Goal: Transaction & Acquisition: Purchase product/service

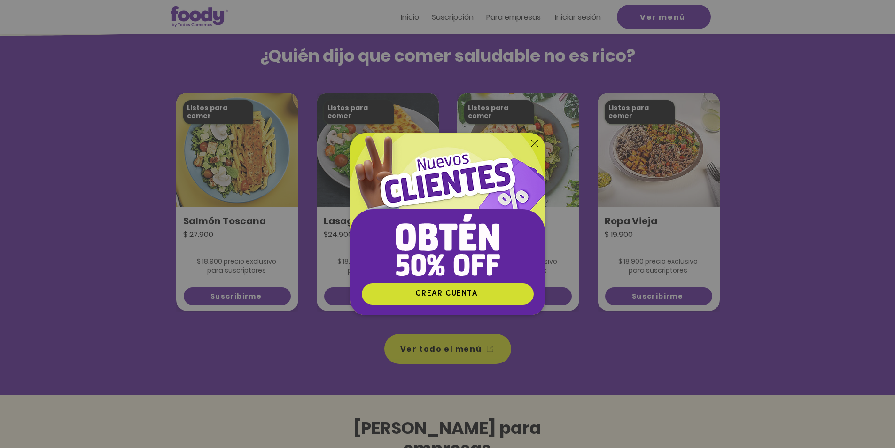
click at [537, 139] on icon "Volver al sitio" at bounding box center [535, 143] width 8 height 8
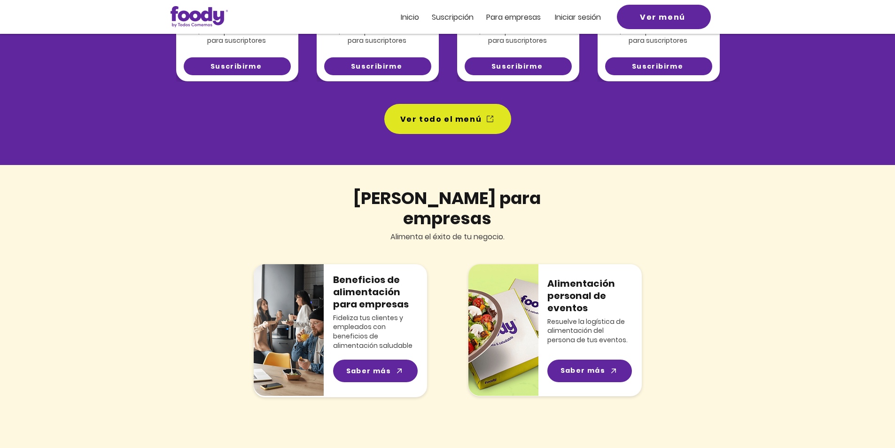
scroll to position [706, 0]
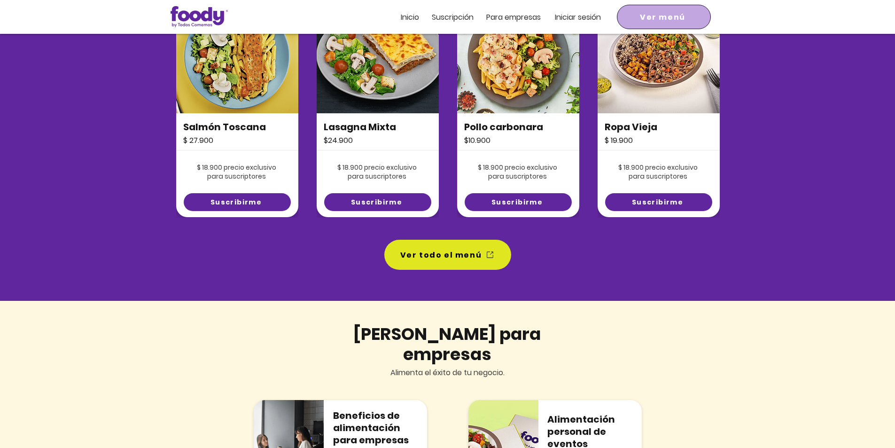
click at [642, 8] on span "Ver menú" at bounding box center [664, 17] width 90 height 21
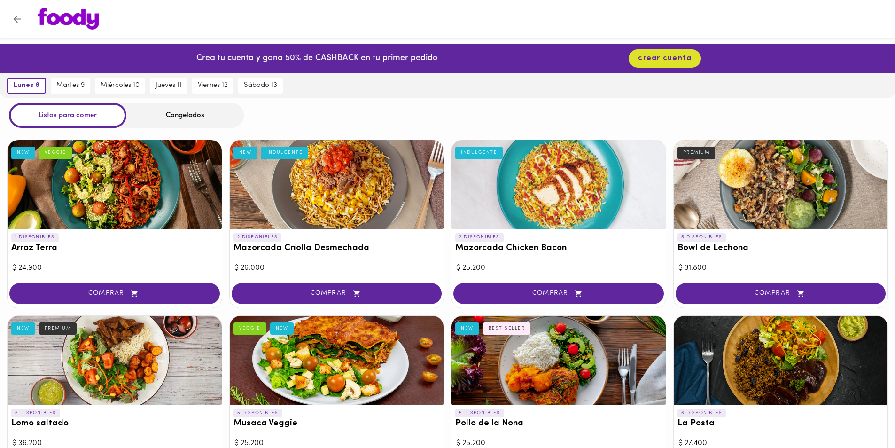
click at [441, 223] on div at bounding box center [337, 184] width 214 height 89
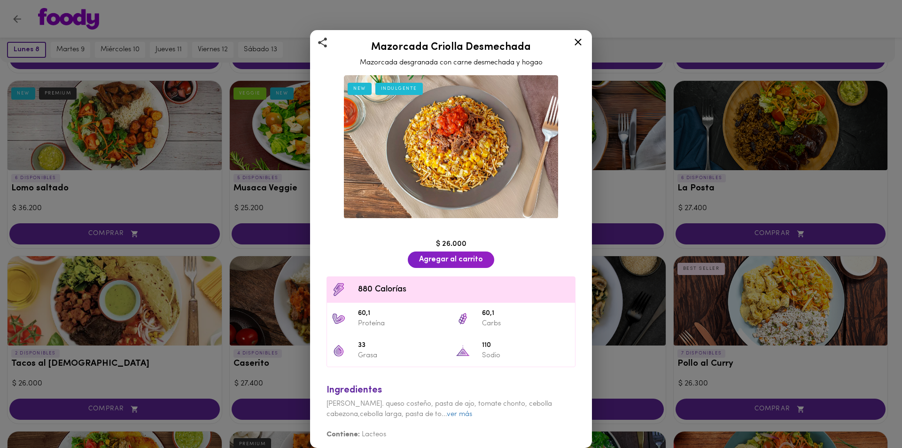
scroll to position [2, 0]
click at [580, 42] on icon at bounding box center [578, 42] width 12 height 12
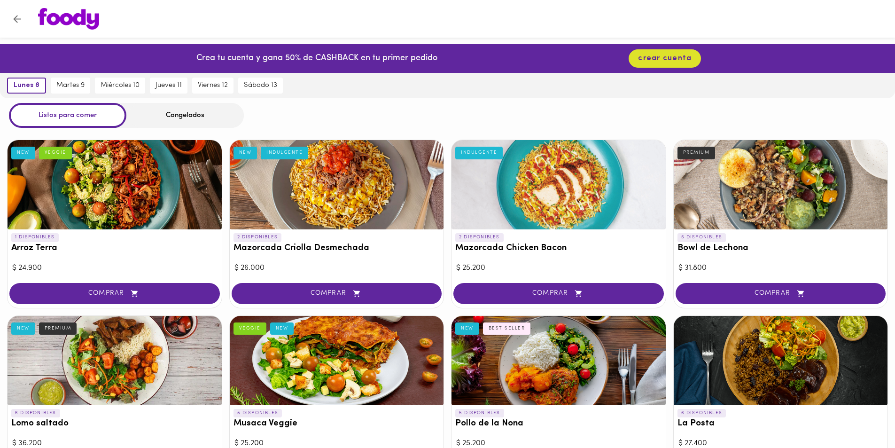
click at [179, 122] on div "Congelados" at bounding box center [184, 115] width 117 height 25
click at [170, 115] on div "Congelados" at bounding box center [184, 115] width 117 height 25
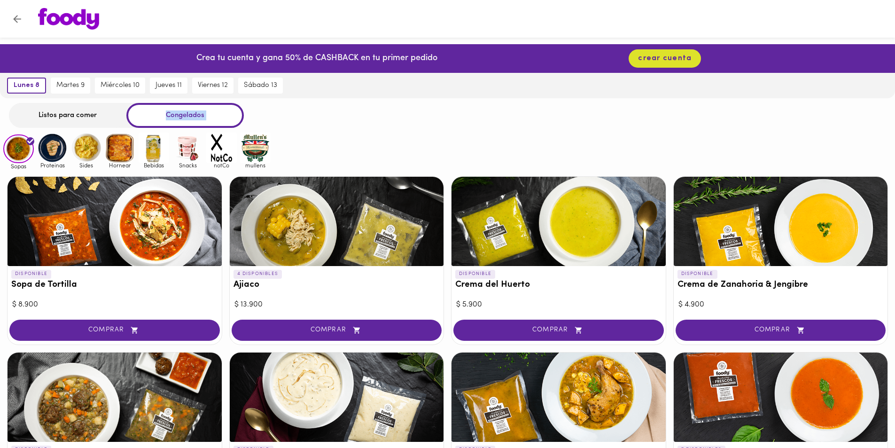
click at [54, 149] on img at bounding box center [52, 147] width 31 height 31
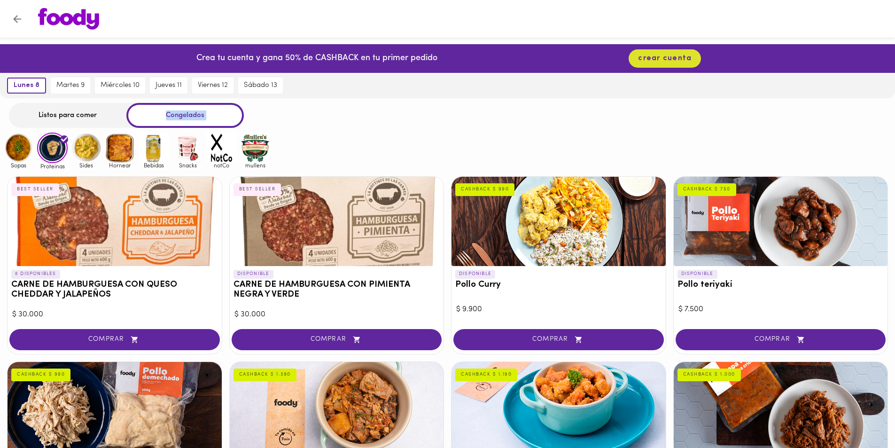
click at [88, 152] on img at bounding box center [86, 147] width 31 height 31
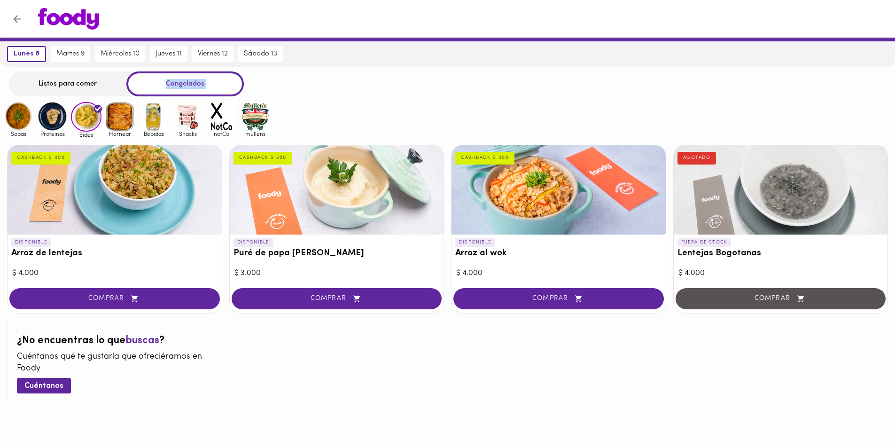
scroll to position [41, 0]
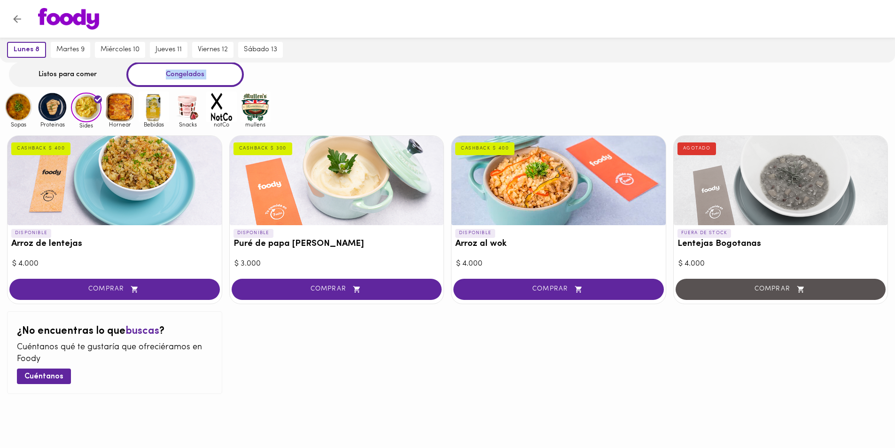
click at [125, 108] on img at bounding box center [120, 107] width 31 height 31
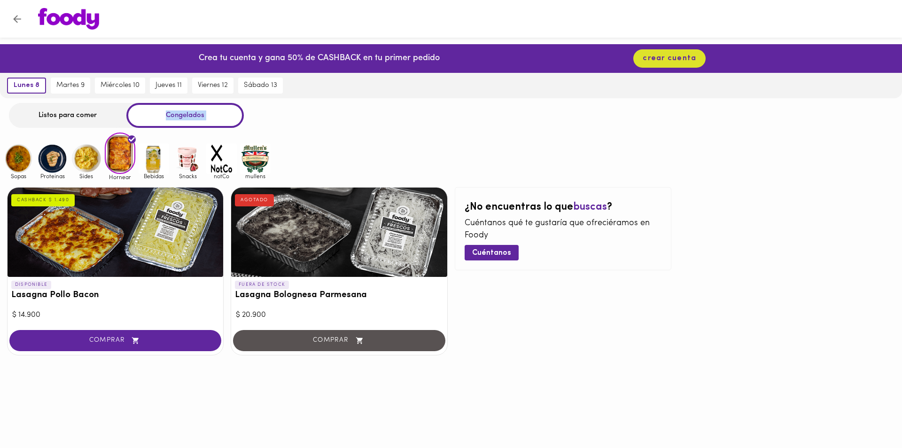
click at [145, 153] on img at bounding box center [154, 158] width 31 height 31
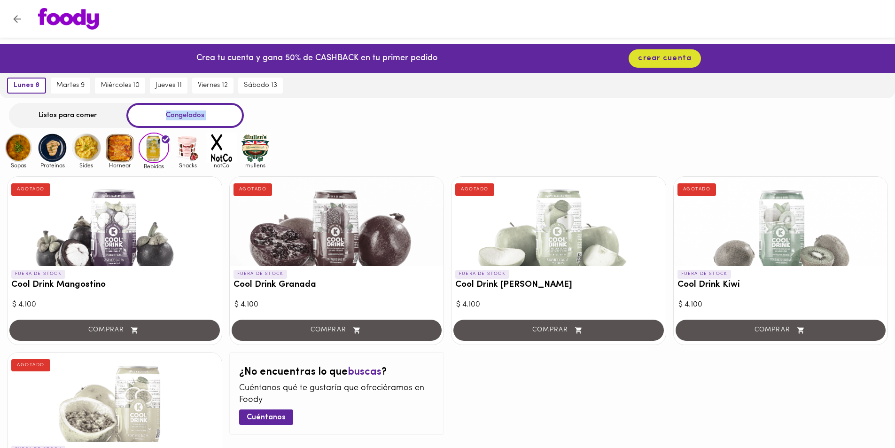
click at [183, 149] on img at bounding box center [187, 147] width 31 height 31
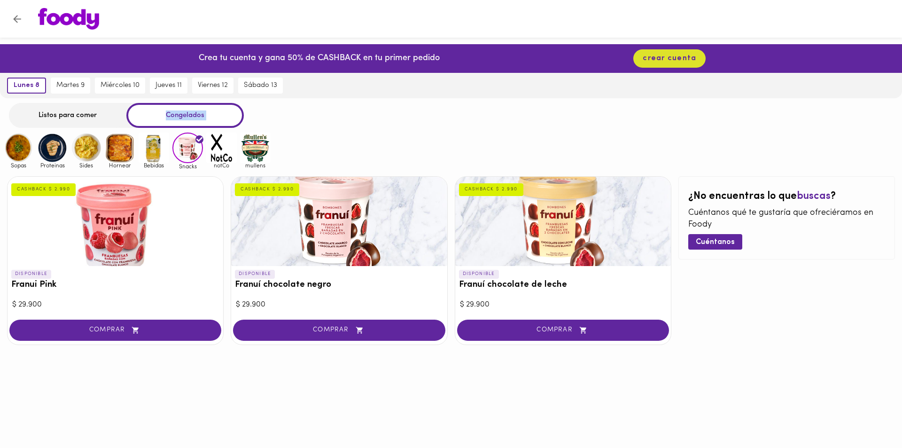
click at [220, 144] on img at bounding box center [221, 147] width 31 height 31
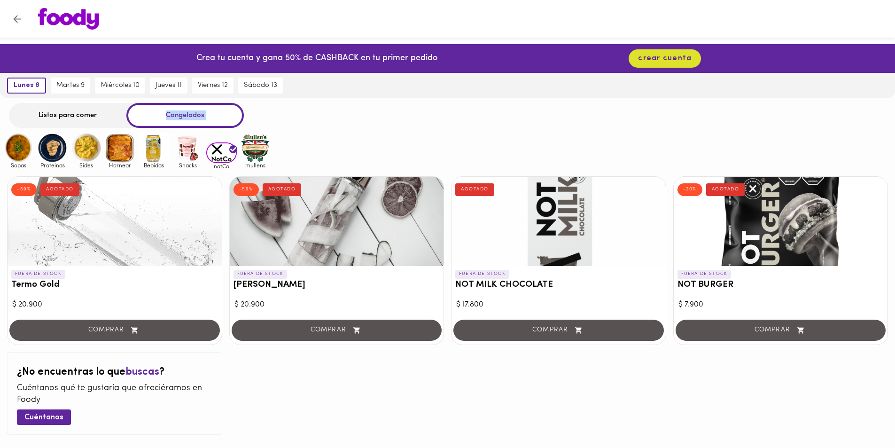
click at [240, 144] on img at bounding box center [255, 147] width 31 height 31
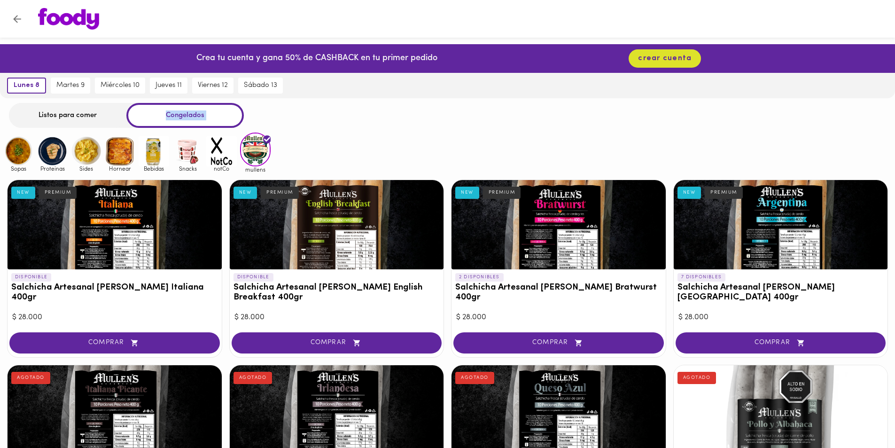
click at [255, 150] on img at bounding box center [255, 148] width 31 height 33
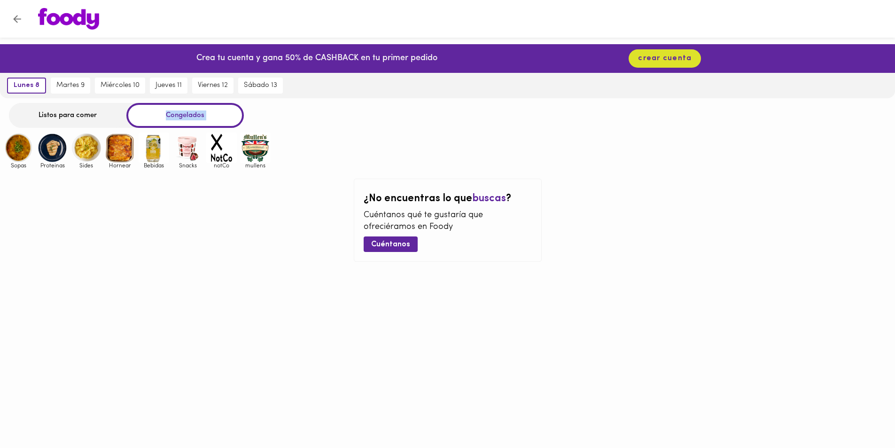
click at [254, 148] on img at bounding box center [255, 147] width 31 height 31
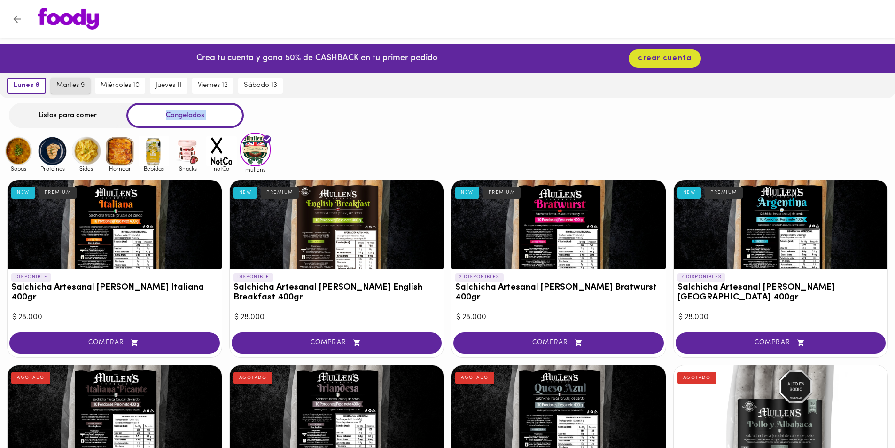
click at [61, 86] on span "martes 9" at bounding box center [70, 85] width 28 height 8
click at [64, 84] on span "martes 9" at bounding box center [68, 85] width 31 height 8
click at [25, 83] on span "lunes 8" at bounding box center [24, 85] width 23 height 8
click at [13, 15] on icon "Volver" at bounding box center [17, 19] width 12 height 12
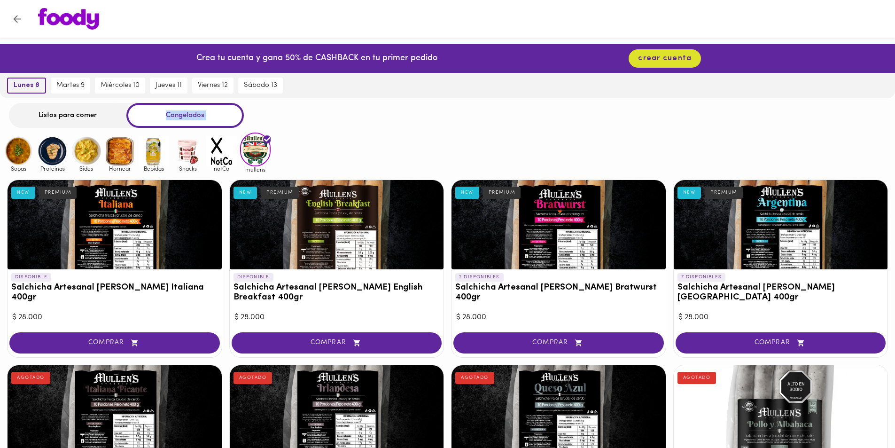
click at [22, 83] on span "lunes 8" at bounding box center [27, 85] width 26 height 8
